Goal: Transaction & Acquisition: Purchase product/service

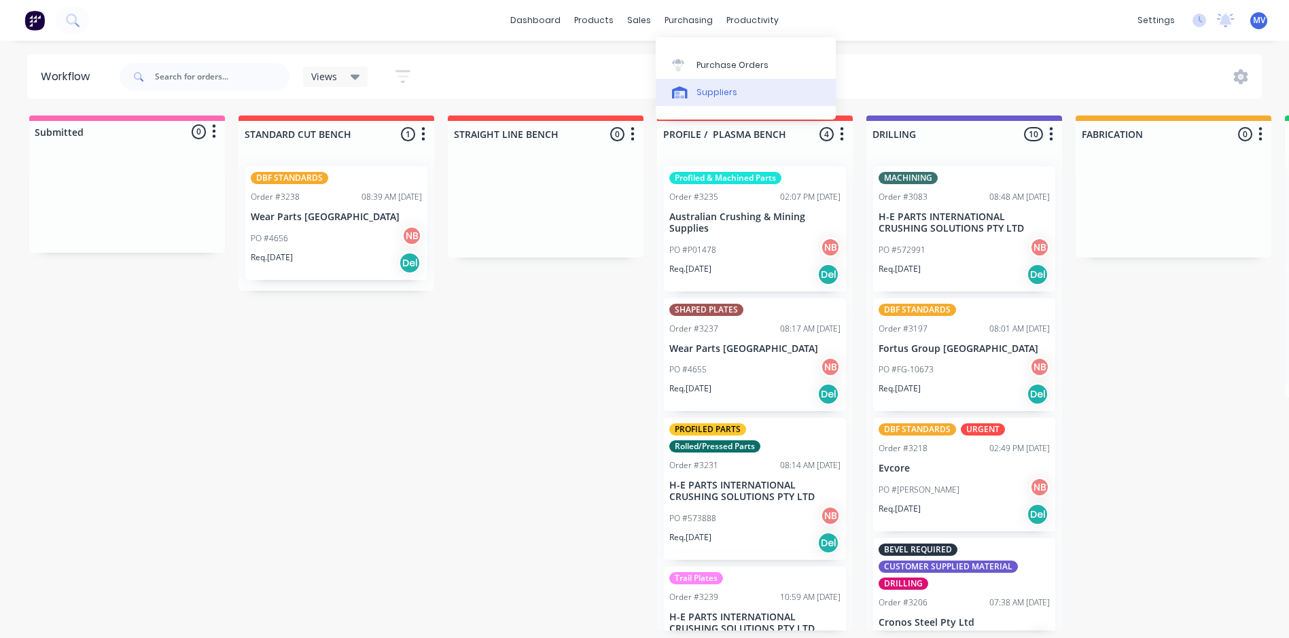
click at [710, 92] on div "Suppliers" at bounding box center [717, 92] width 41 height 12
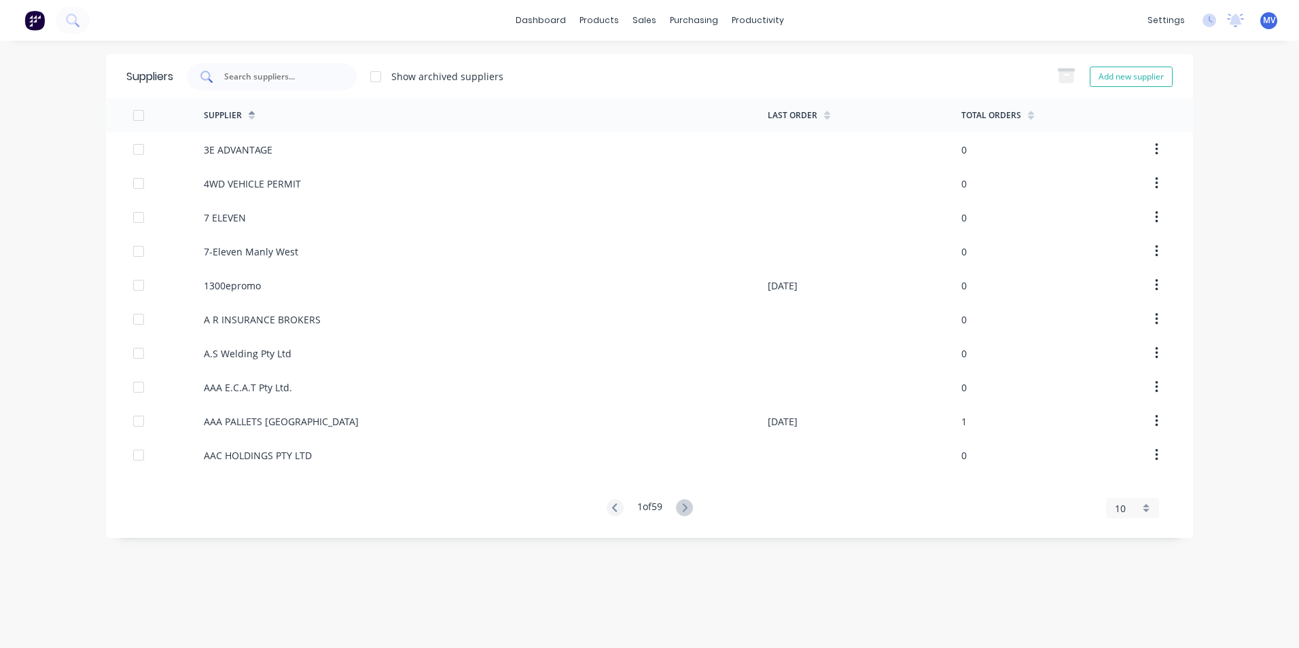
click at [258, 73] on input "text" at bounding box center [279, 77] width 113 height 14
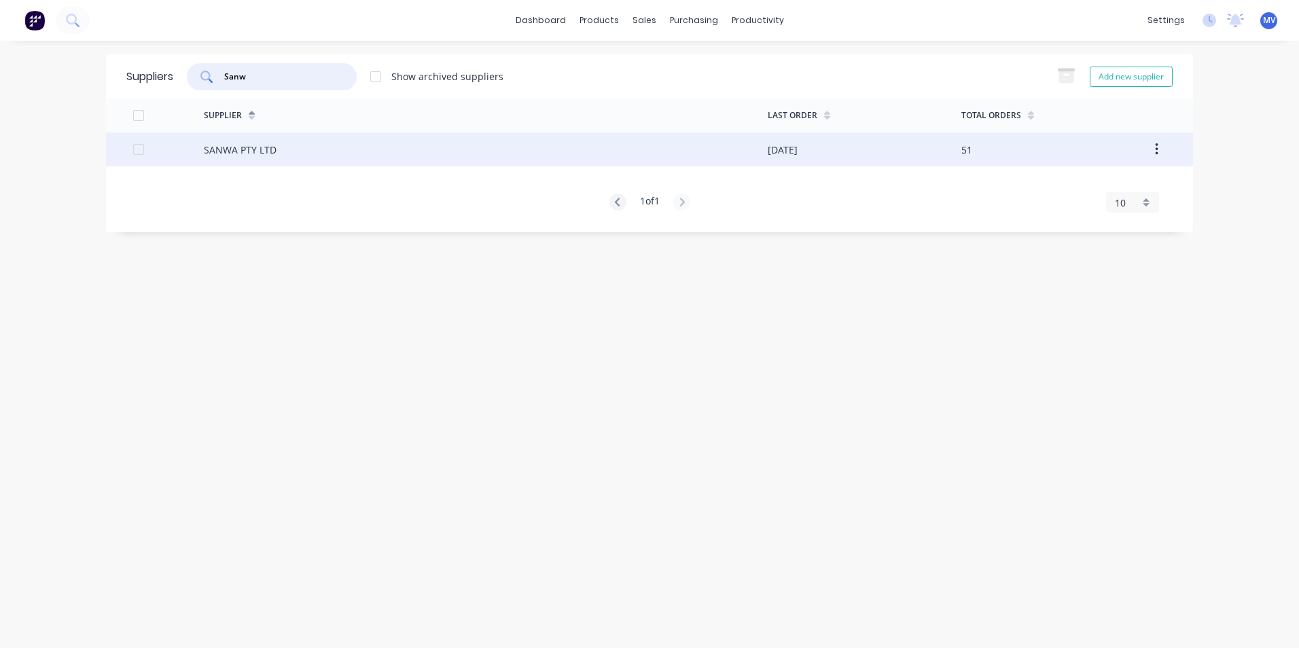
type input "Sanw"
click at [235, 148] on div "SANWA PTY LTD" at bounding box center [240, 150] width 73 height 14
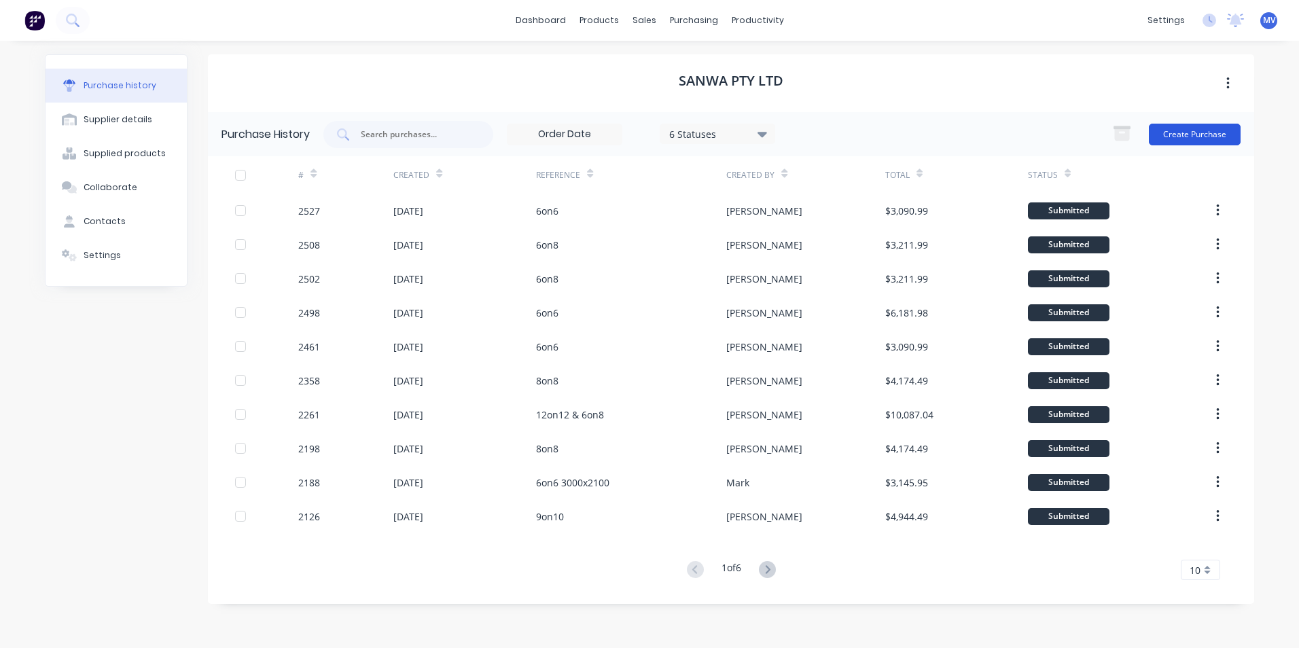
click at [1194, 131] on button "Create Purchase" at bounding box center [1195, 135] width 92 height 22
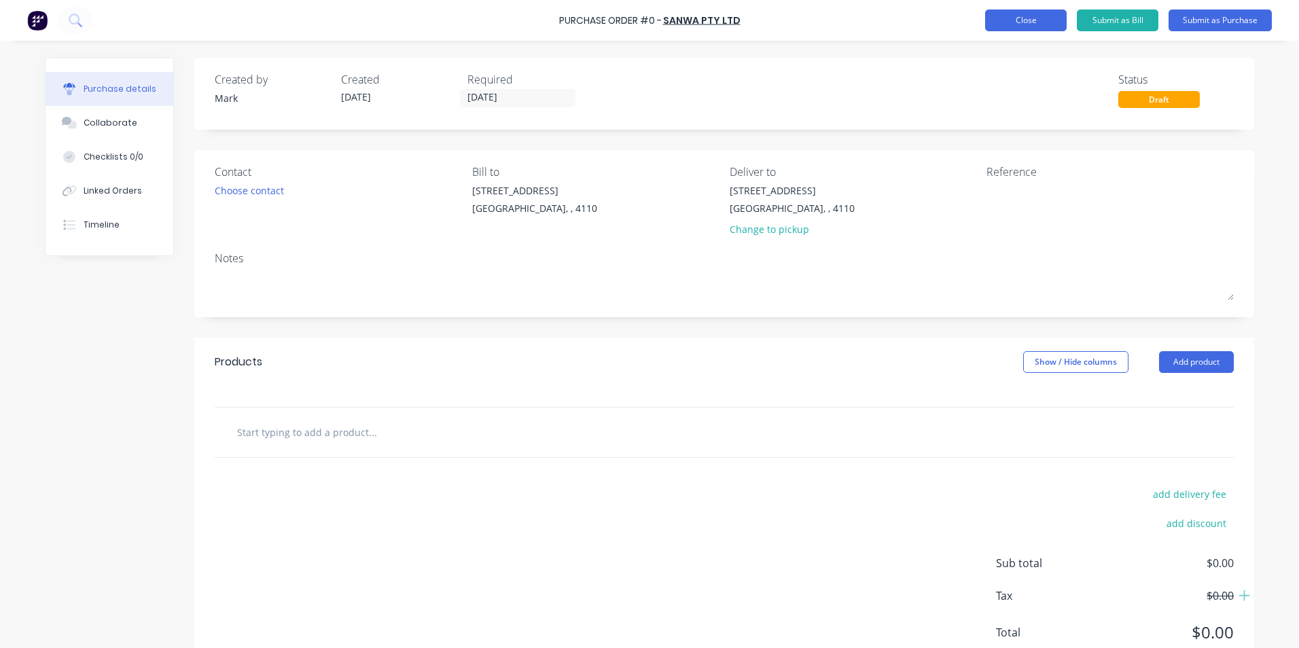
click at [1020, 20] on button "Close" at bounding box center [1026, 21] width 82 height 22
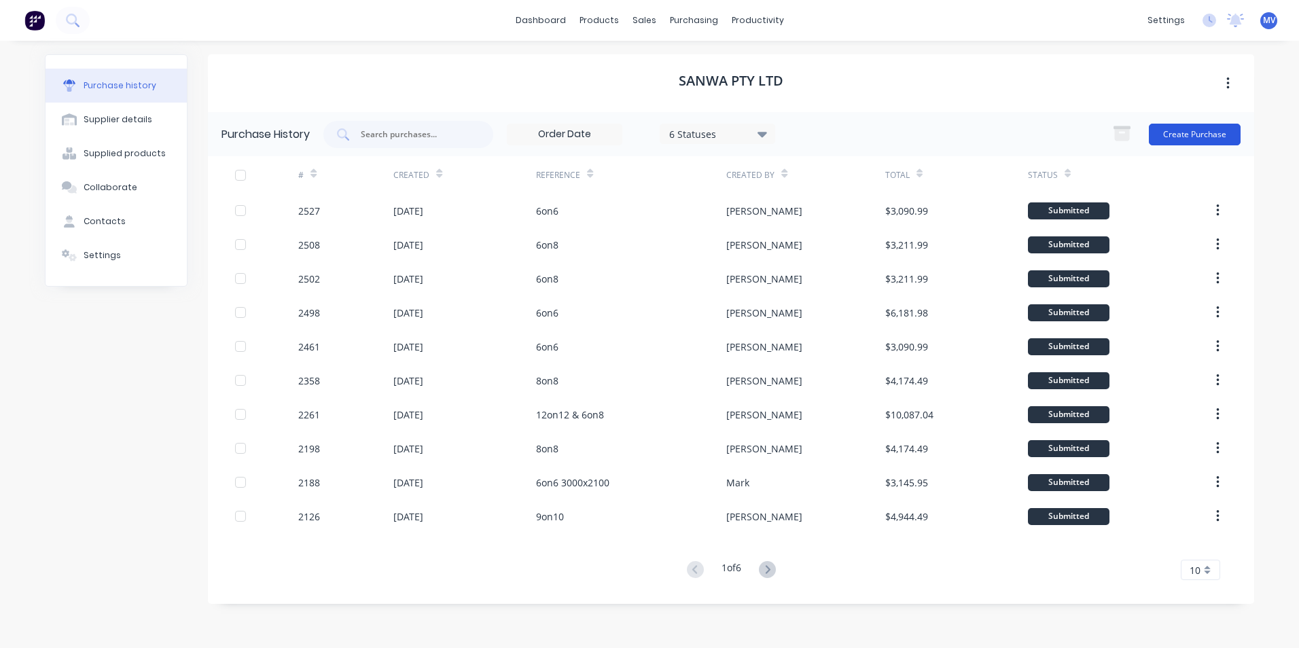
click at [1177, 132] on button "Create Purchase" at bounding box center [1195, 135] width 92 height 22
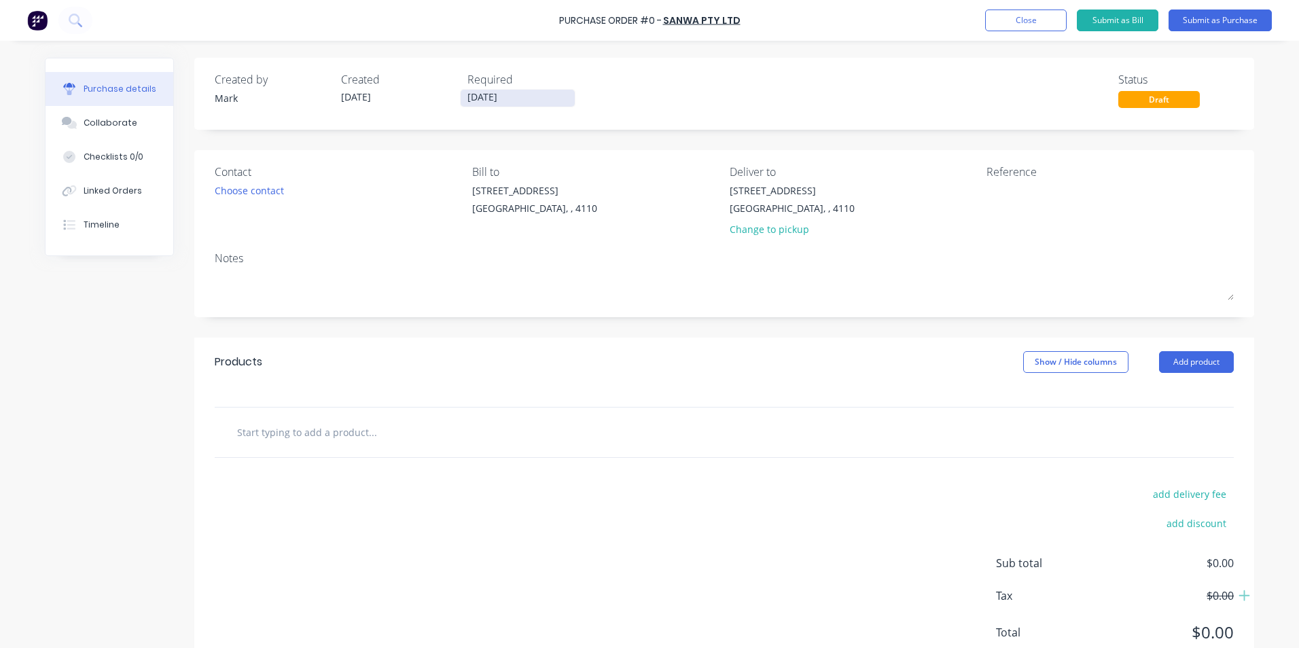
click at [497, 94] on input "[DATE]" at bounding box center [518, 98] width 114 height 17
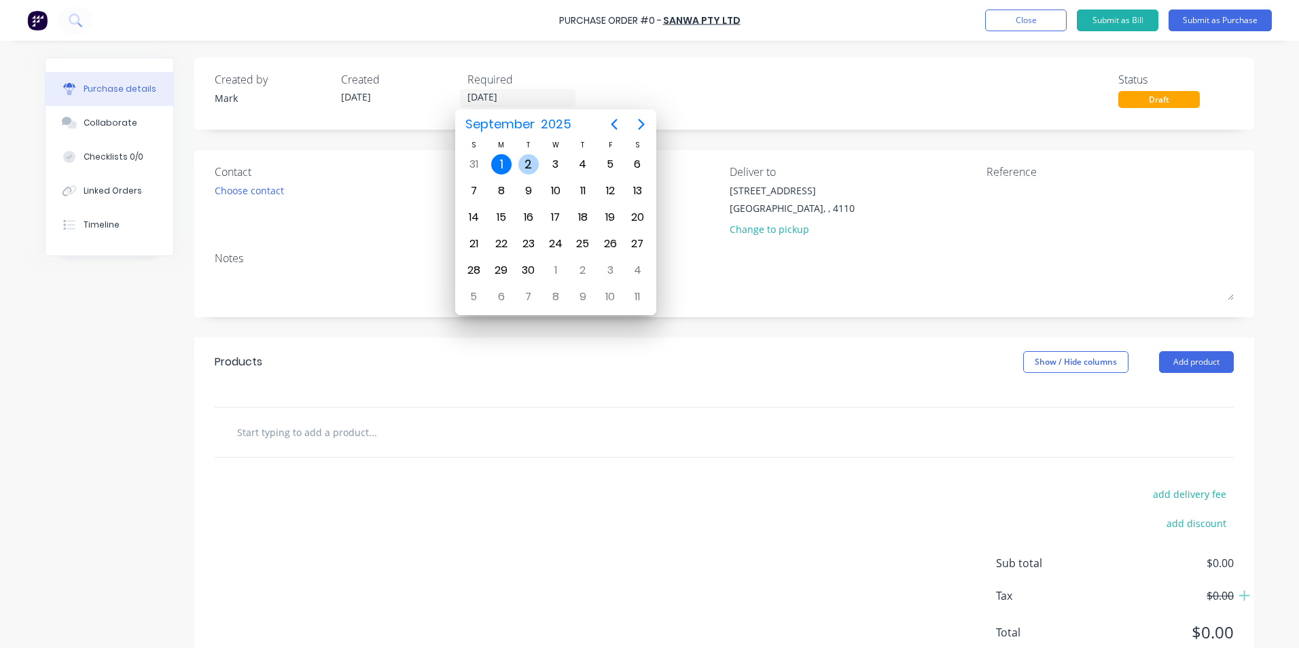
click at [531, 163] on div "2" at bounding box center [529, 164] width 20 height 20
type input "[DATE]"
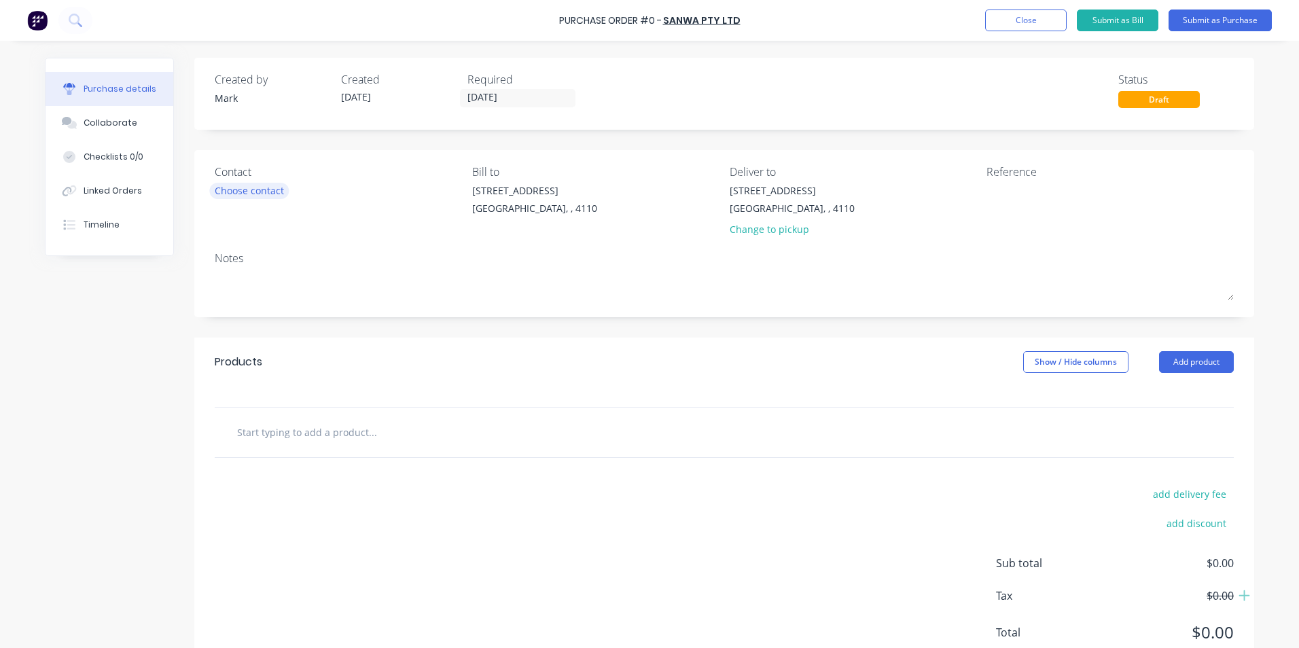
click at [260, 196] on div "Choose contact" at bounding box center [249, 190] width 69 height 14
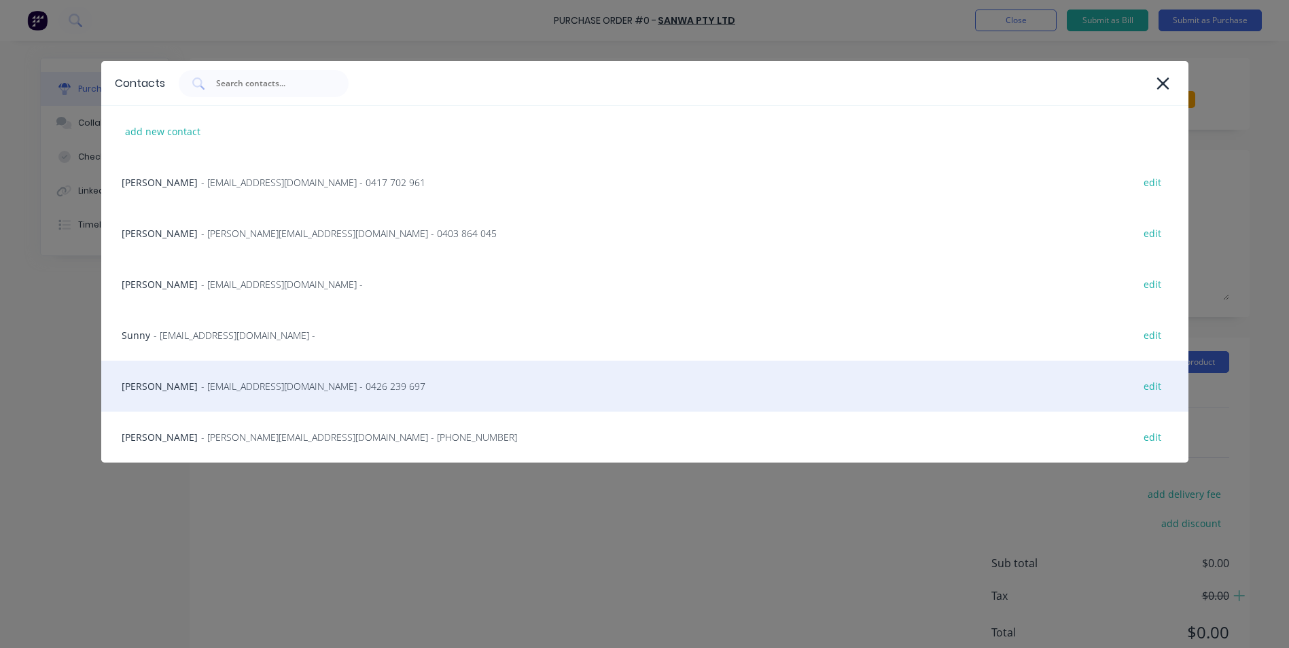
click at [160, 384] on div "[PERSON_NAME] - [EMAIL_ADDRESS][DOMAIN_NAME] - 0426 239 697 edit" at bounding box center [644, 386] width 1087 height 51
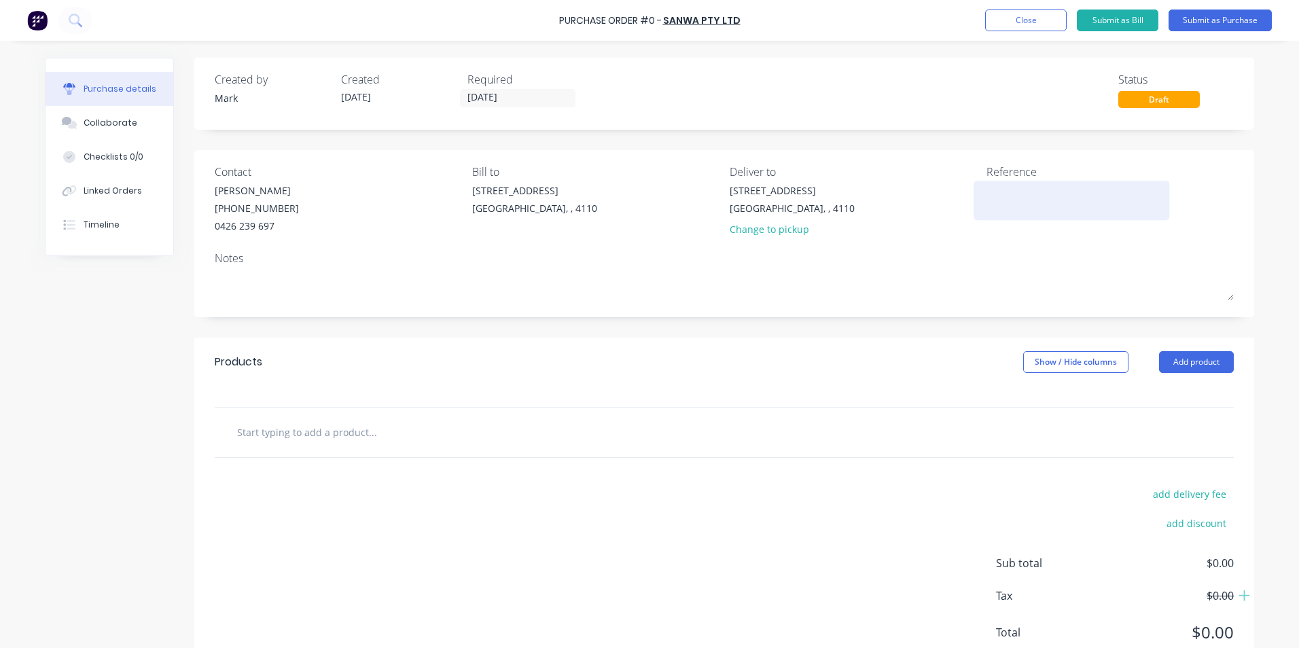
click at [1003, 197] on textarea at bounding box center [1072, 198] width 170 height 31
type textarea "8on8 TAP Plate"
type textarea "x"
type textarea "8on8 TAP Plate"
click at [1184, 358] on button "Add product" at bounding box center [1196, 362] width 75 height 22
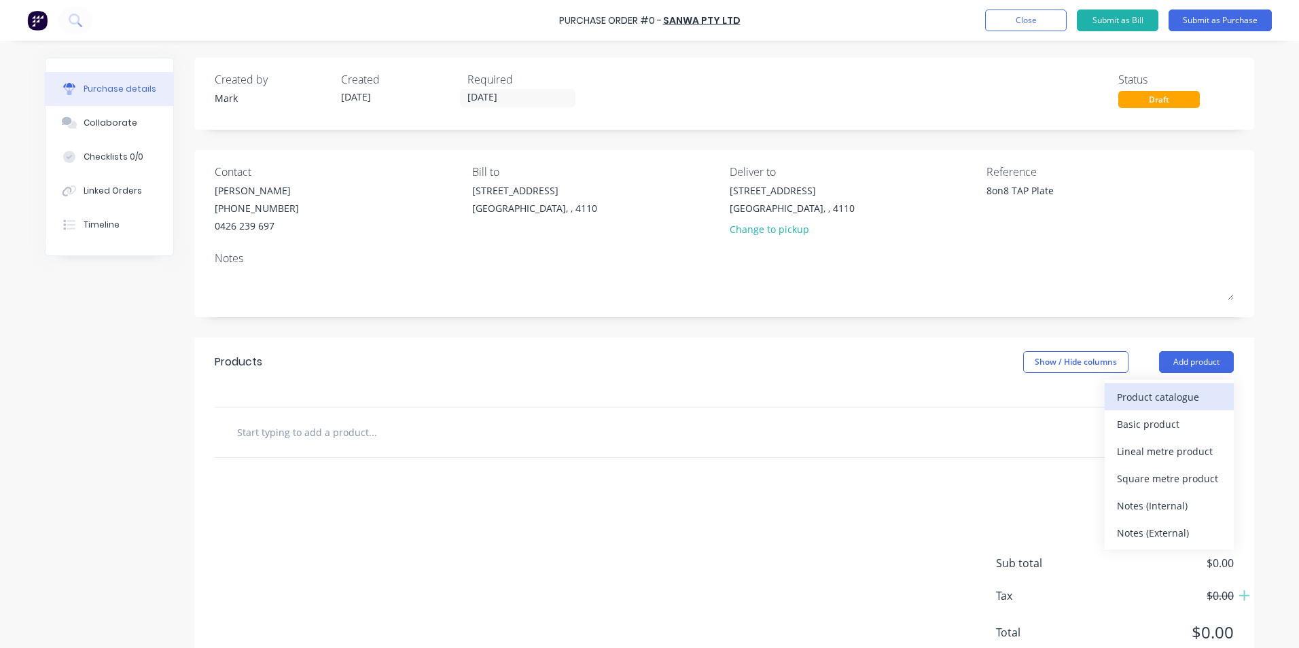
click at [1145, 401] on div "Product catalogue" at bounding box center [1169, 397] width 105 height 20
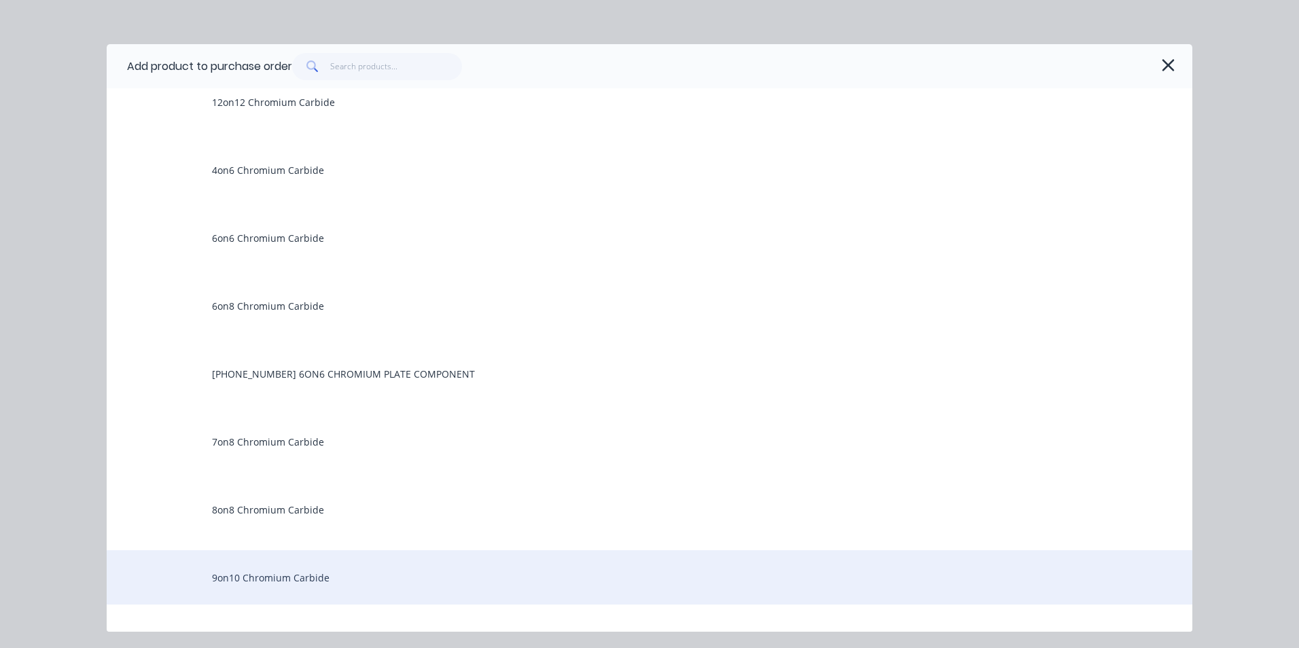
scroll to position [136, 0]
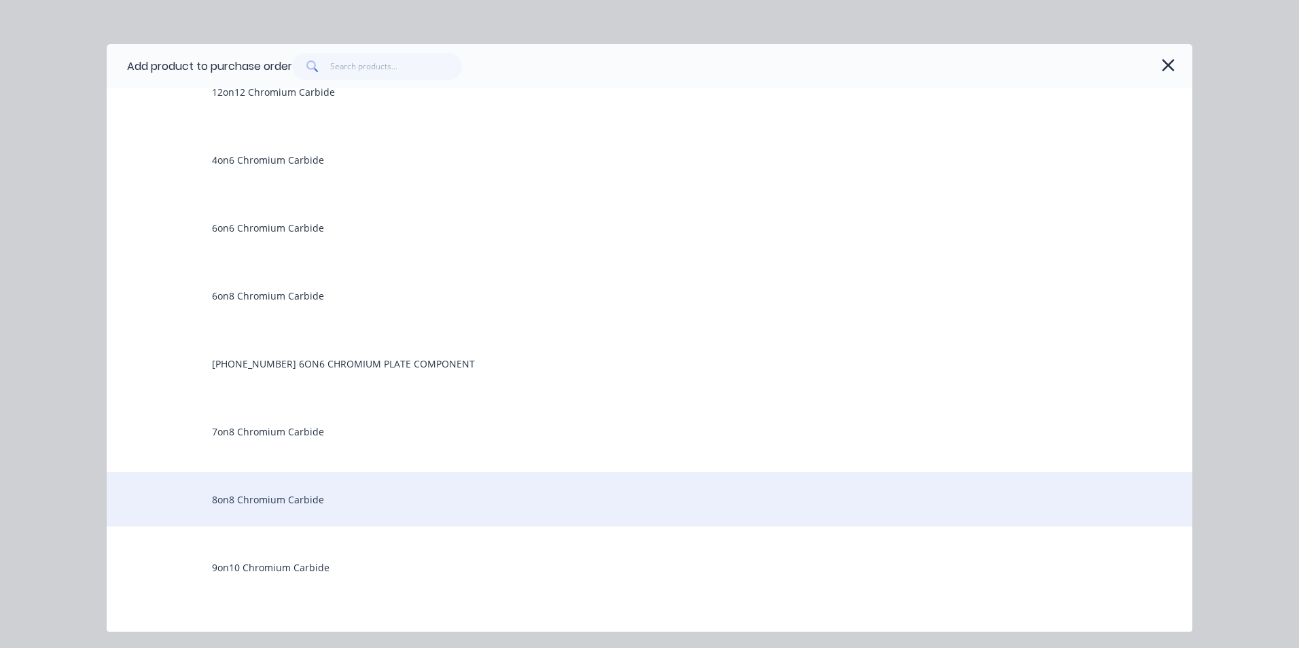
click at [260, 502] on div "8on8 Chromium Carbide" at bounding box center [650, 499] width 1086 height 54
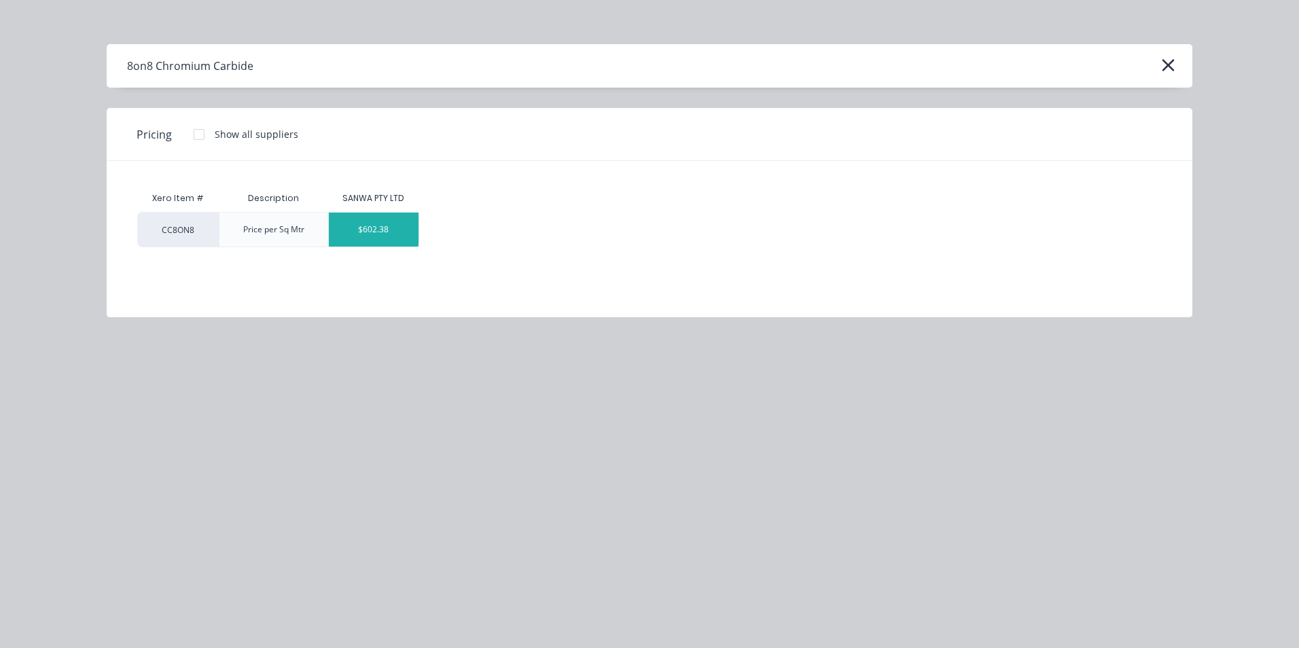
click at [385, 223] on div "$602.38" at bounding box center [374, 230] width 90 height 34
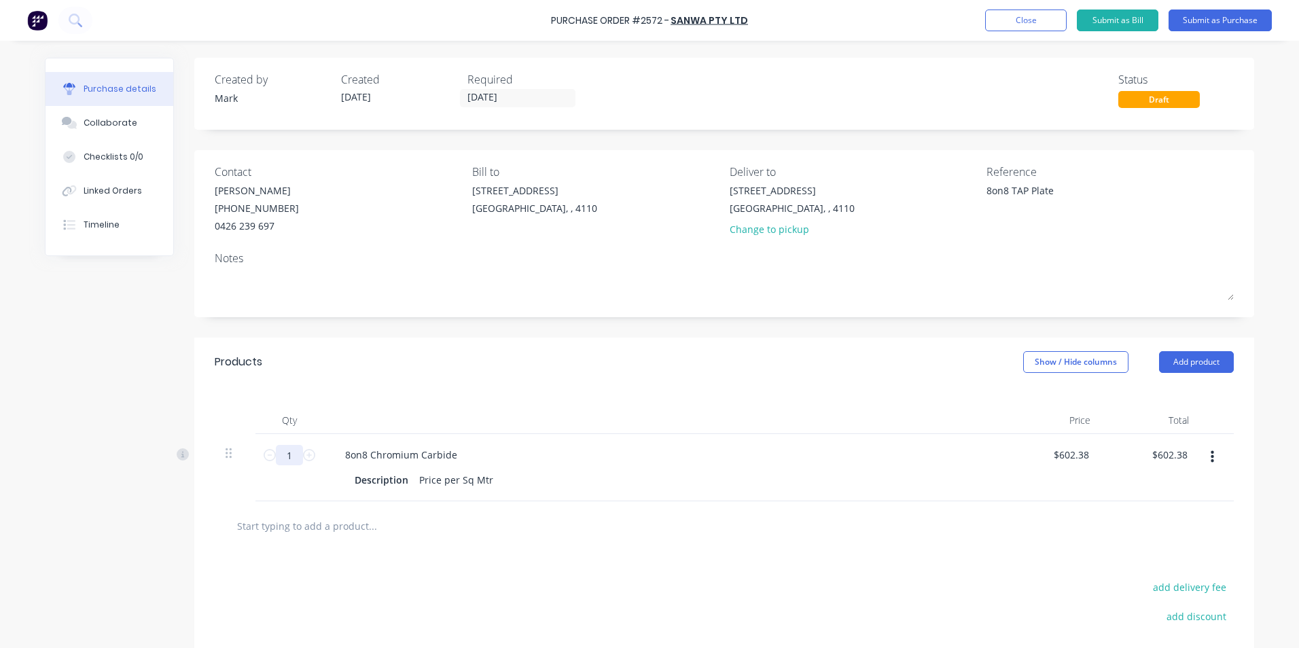
drag, startPoint x: 278, startPoint y: 455, endPoint x: 290, endPoint y: 457, distance: 12.3
click at [290, 457] on input "1" at bounding box center [289, 455] width 27 height 20
type textarea "x"
type input "18"
type input "$10,842.84"
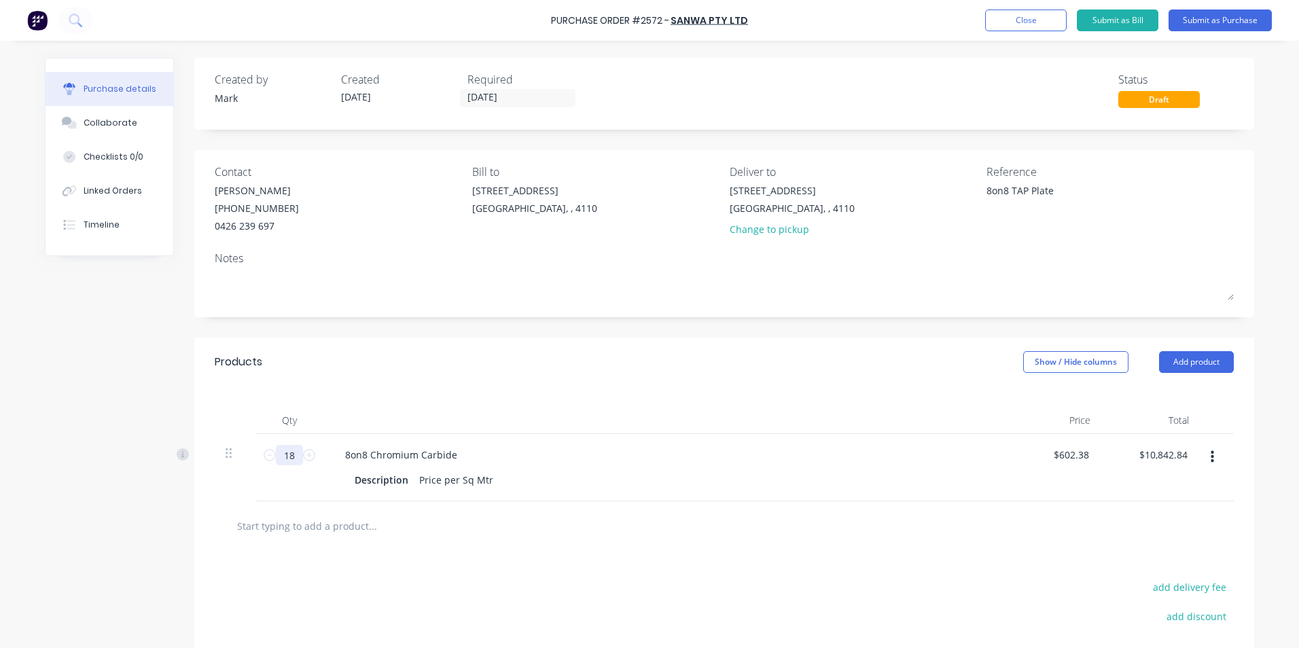
type textarea "x"
type input "18."
type textarea "x"
type input "18.9"
type input "$11,384.98"
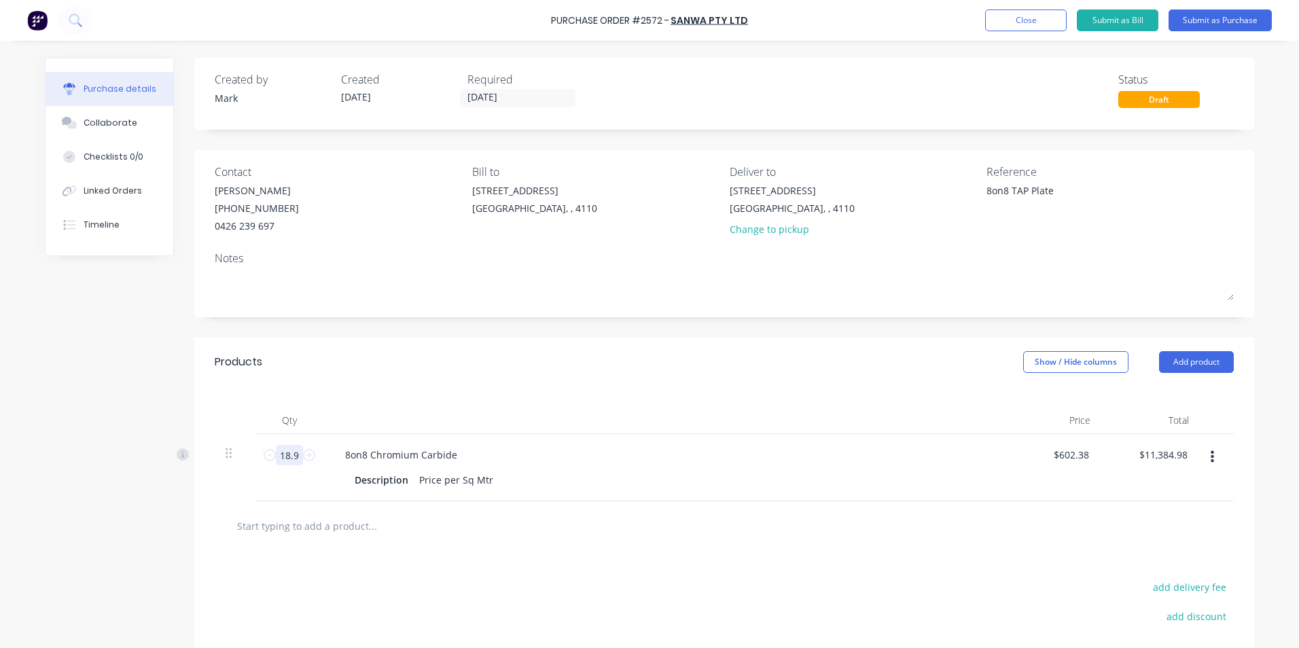
type textarea "x"
type input "18.9"
type textarea "x"
click at [815, 522] on div at bounding box center [724, 541] width 1019 height 50
type textarea "x"
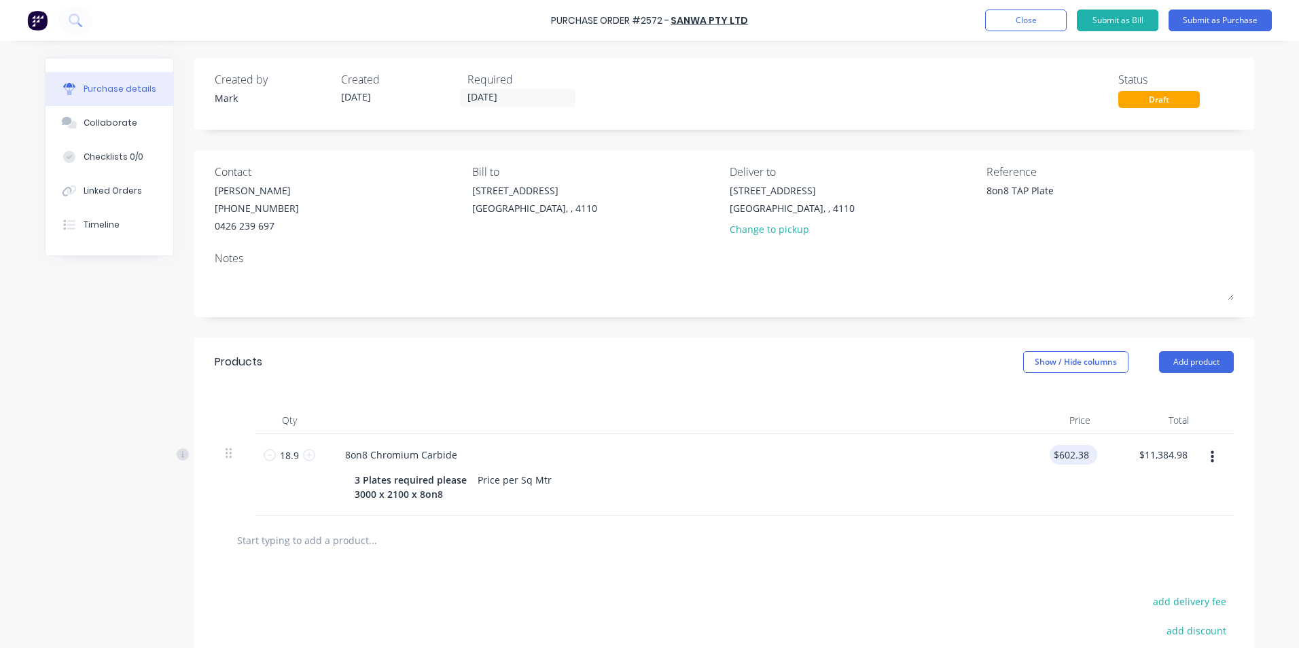
type input "602.3800"
click at [1060, 455] on input "602.3800" at bounding box center [1069, 455] width 48 height 20
type textarea "x"
click at [1045, 456] on input "602.3800" at bounding box center [1069, 455] width 48 height 20
type input "0"
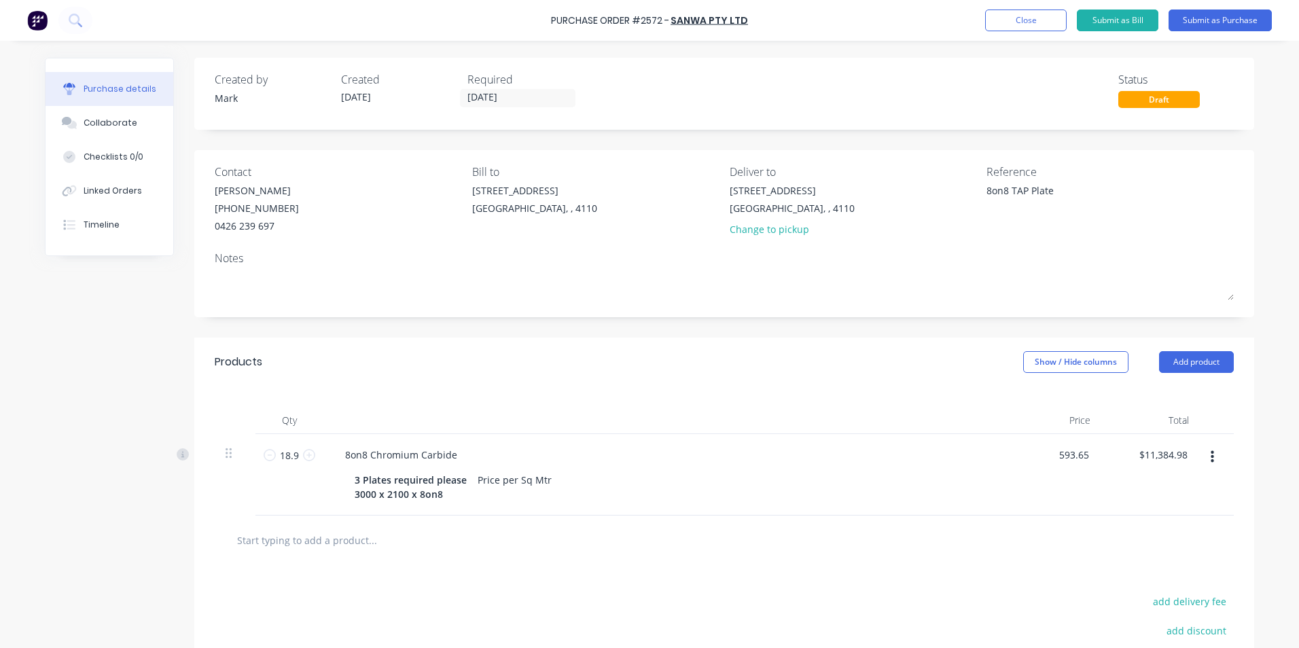
type input "593.65"
type textarea "x"
type input "$593.65"
type input "$11,219.99"
click at [973, 527] on div at bounding box center [725, 540] width 998 height 27
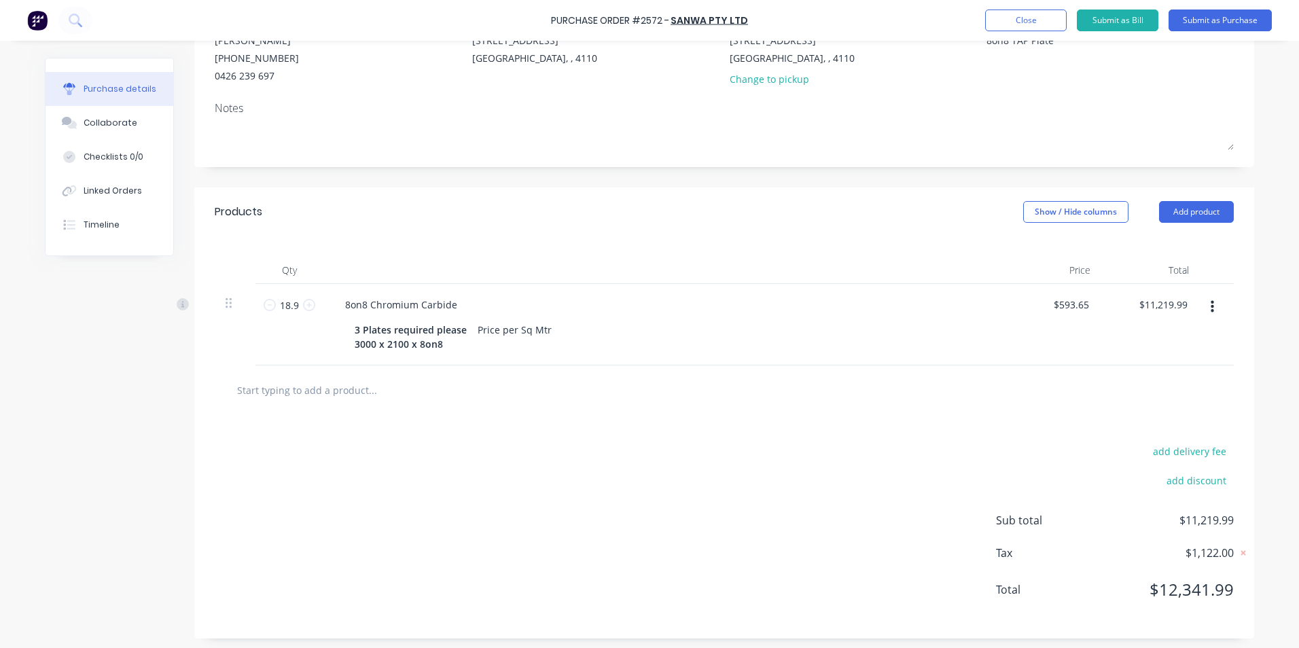
scroll to position [154, 0]
click at [1215, 16] on button "Submit as Purchase" at bounding box center [1220, 21] width 103 height 22
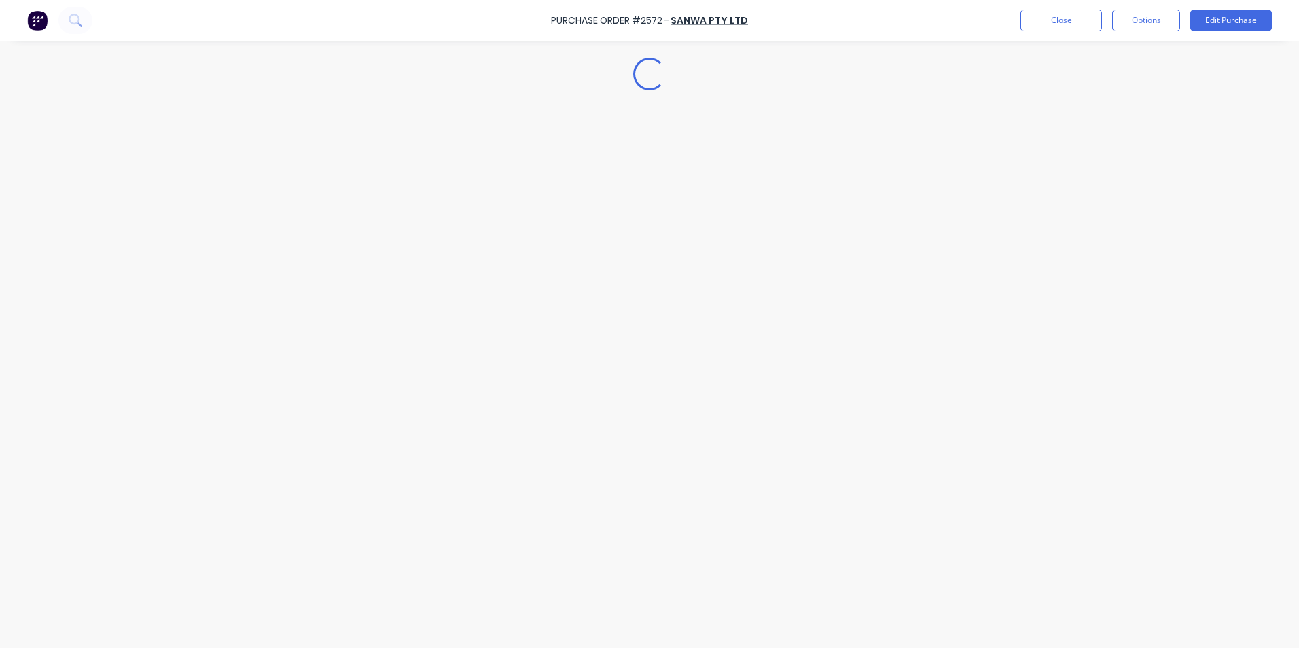
scroll to position [0, 0]
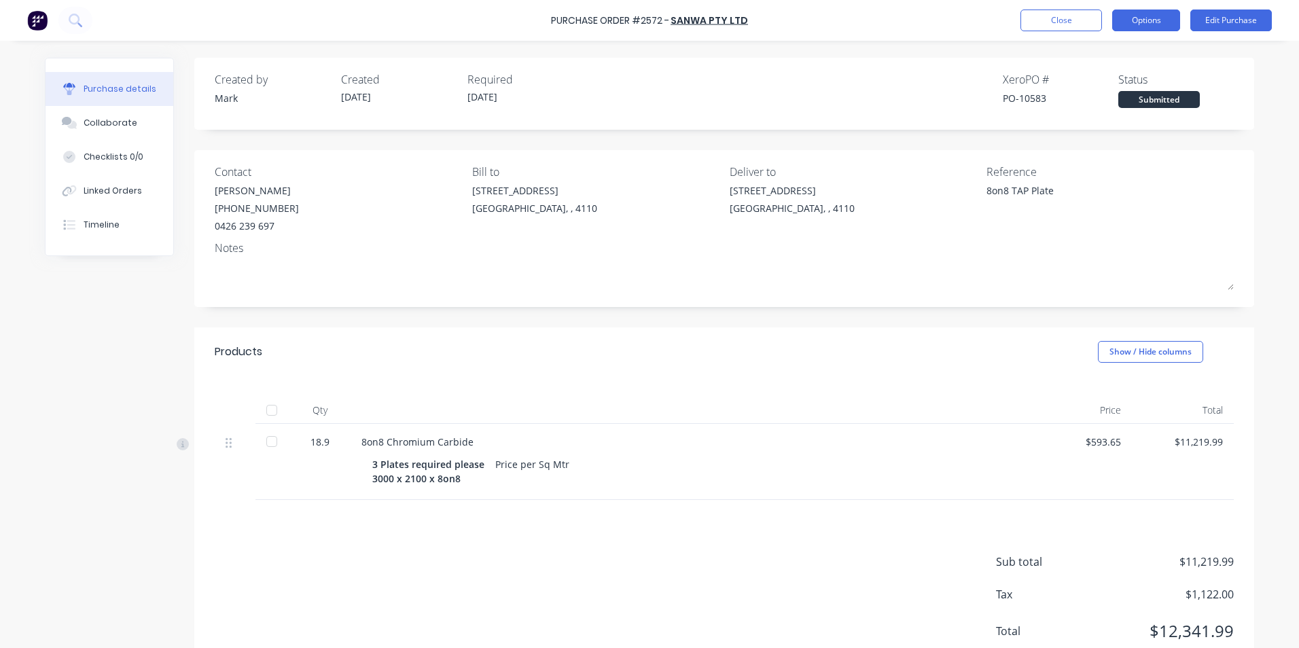
click at [1144, 17] on button "Options" at bounding box center [1147, 21] width 68 height 22
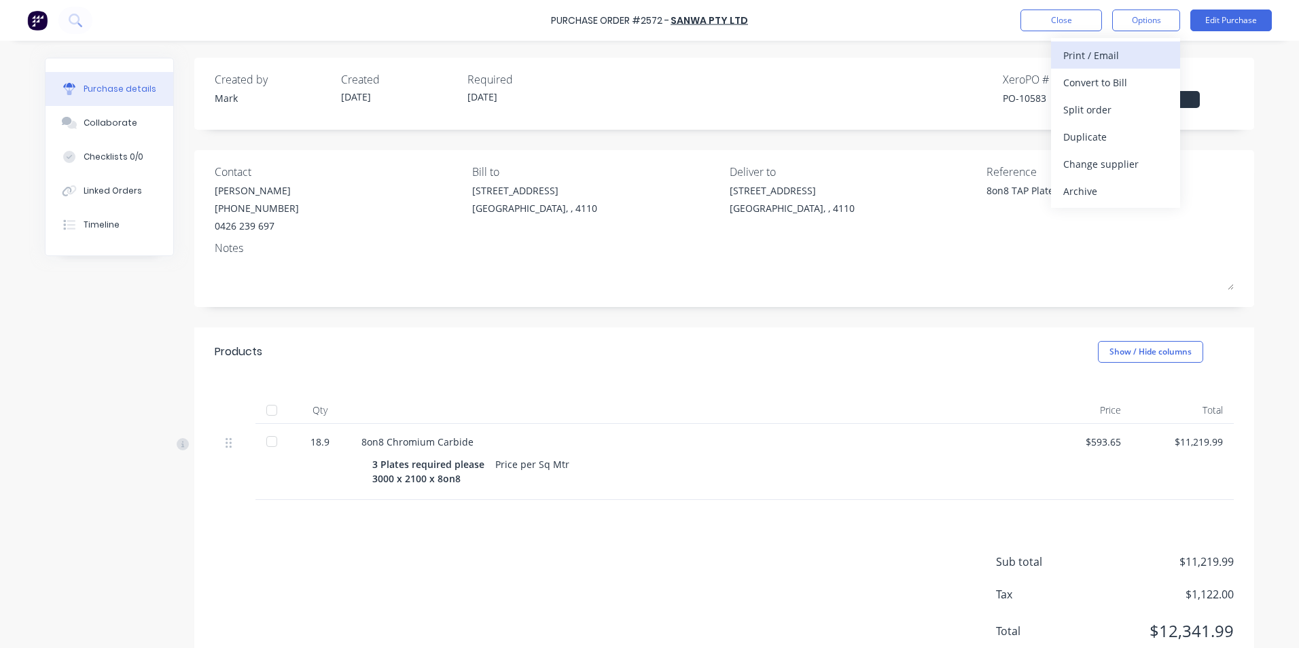
click at [1086, 52] on div "Print / Email" at bounding box center [1116, 56] width 105 height 20
click at [1092, 80] on div "With pricing" at bounding box center [1116, 83] width 105 height 20
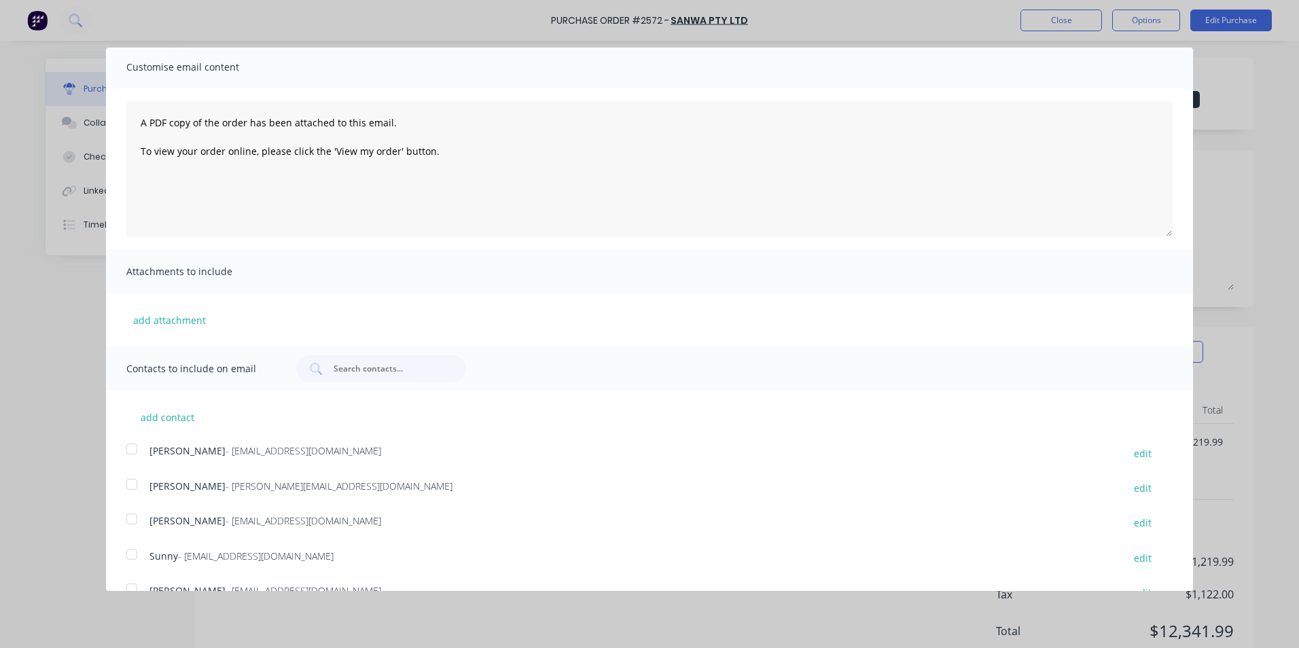
scroll to position [109, 0]
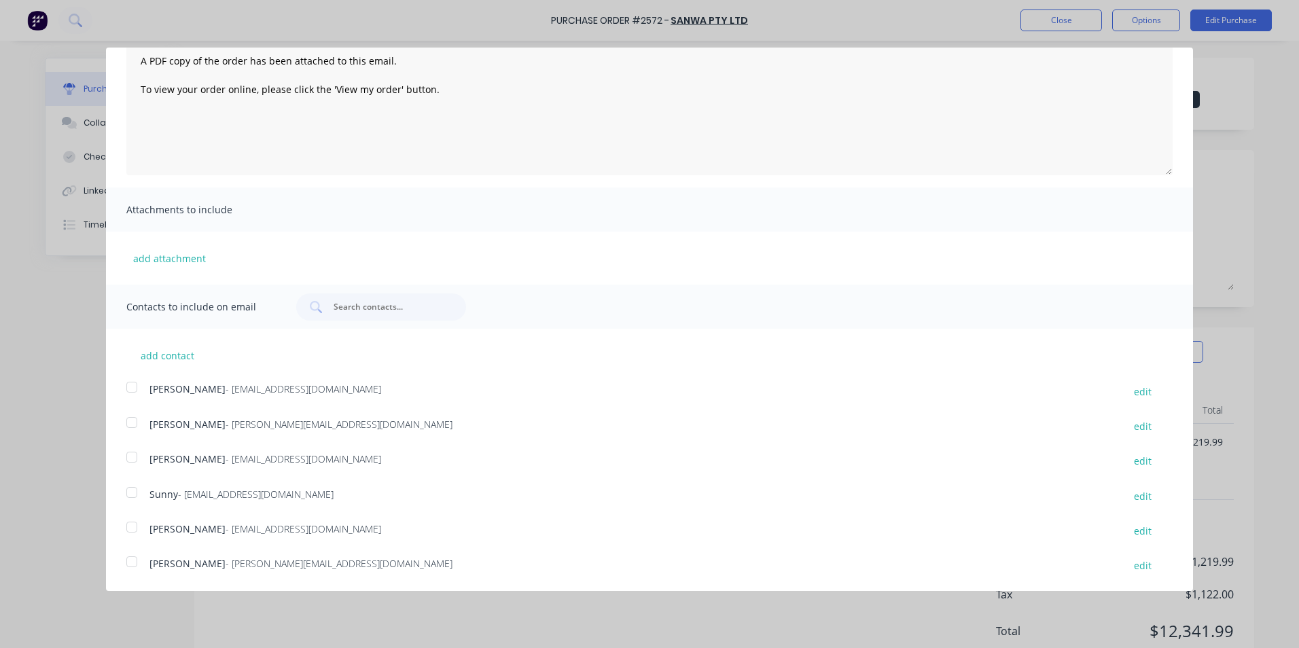
click at [128, 527] on div at bounding box center [131, 527] width 27 height 27
click at [133, 491] on div at bounding box center [131, 492] width 27 height 27
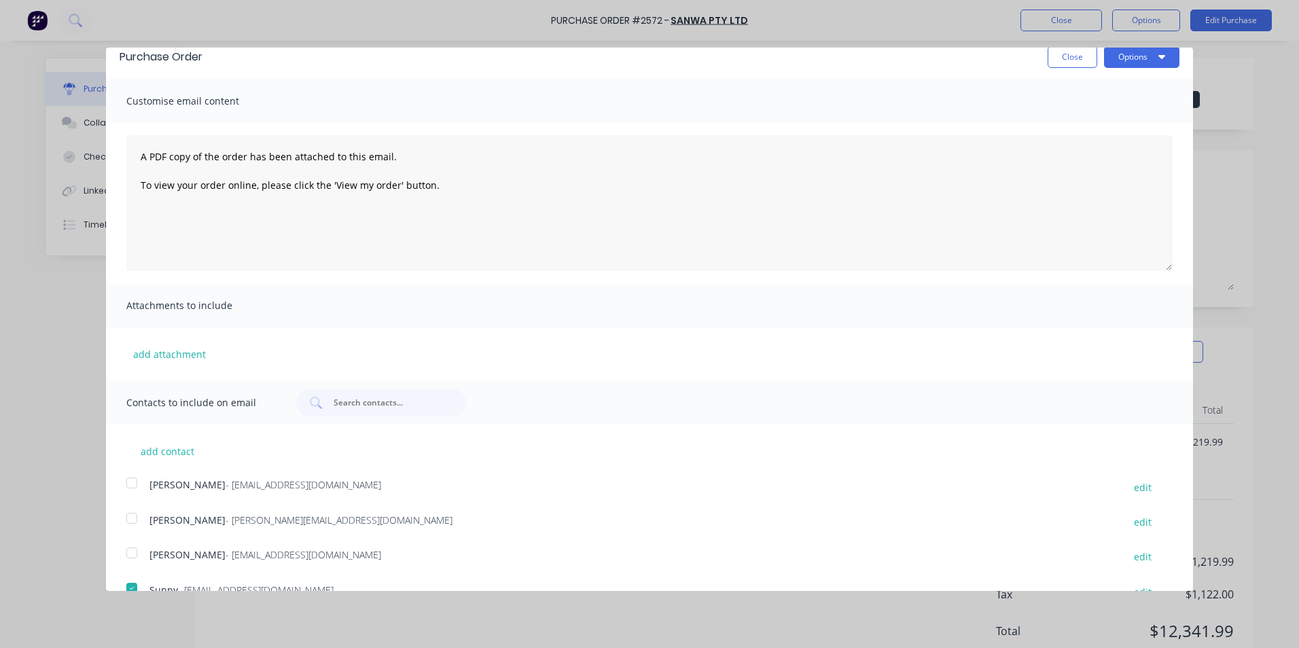
scroll to position [0, 0]
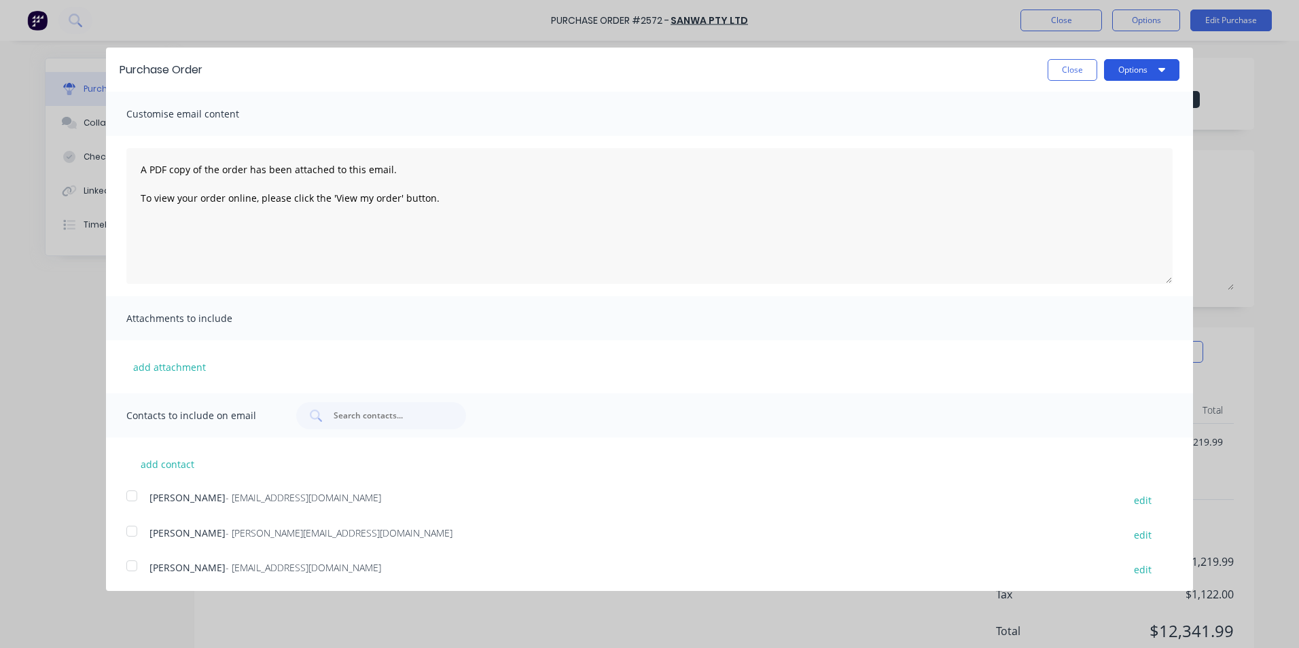
click at [1130, 70] on button "Options" at bounding box center [1141, 70] width 75 height 22
click at [1077, 102] on div "Print" at bounding box center [1115, 104] width 105 height 20
click at [1092, 128] on div "Email" at bounding box center [1115, 132] width 105 height 20
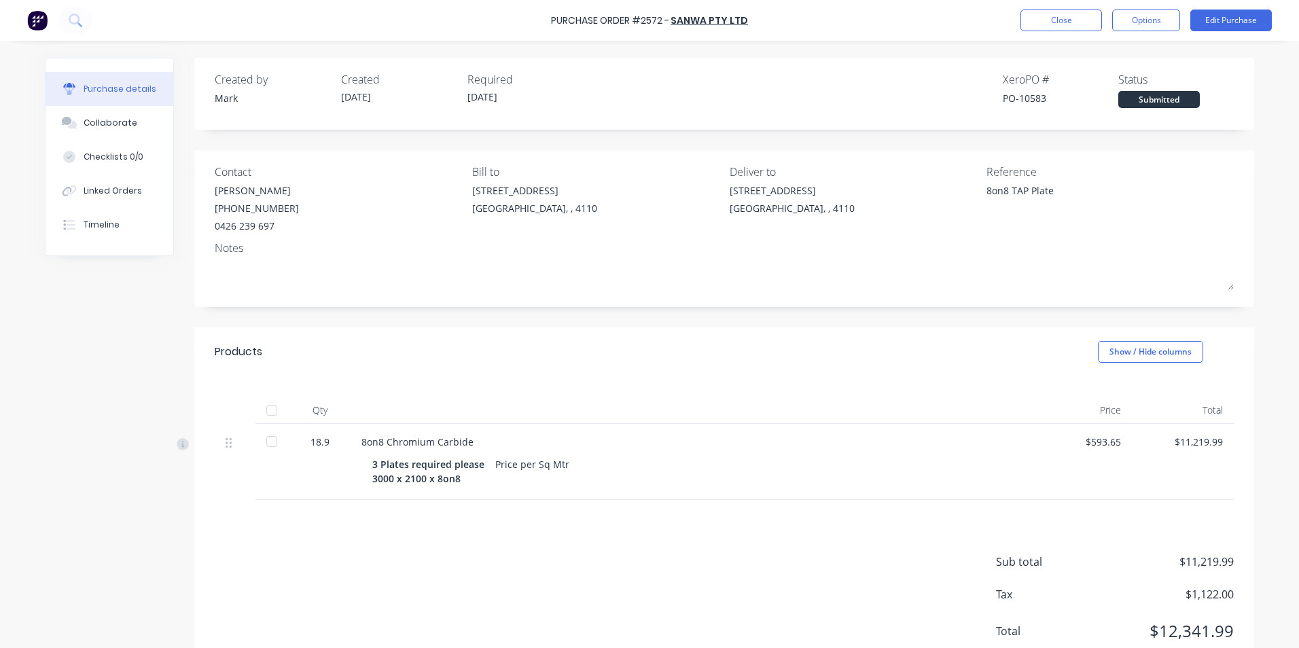
type textarea "x"
click at [1070, 18] on button "Close" at bounding box center [1062, 21] width 82 height 22
